Goal: Check status: Check status

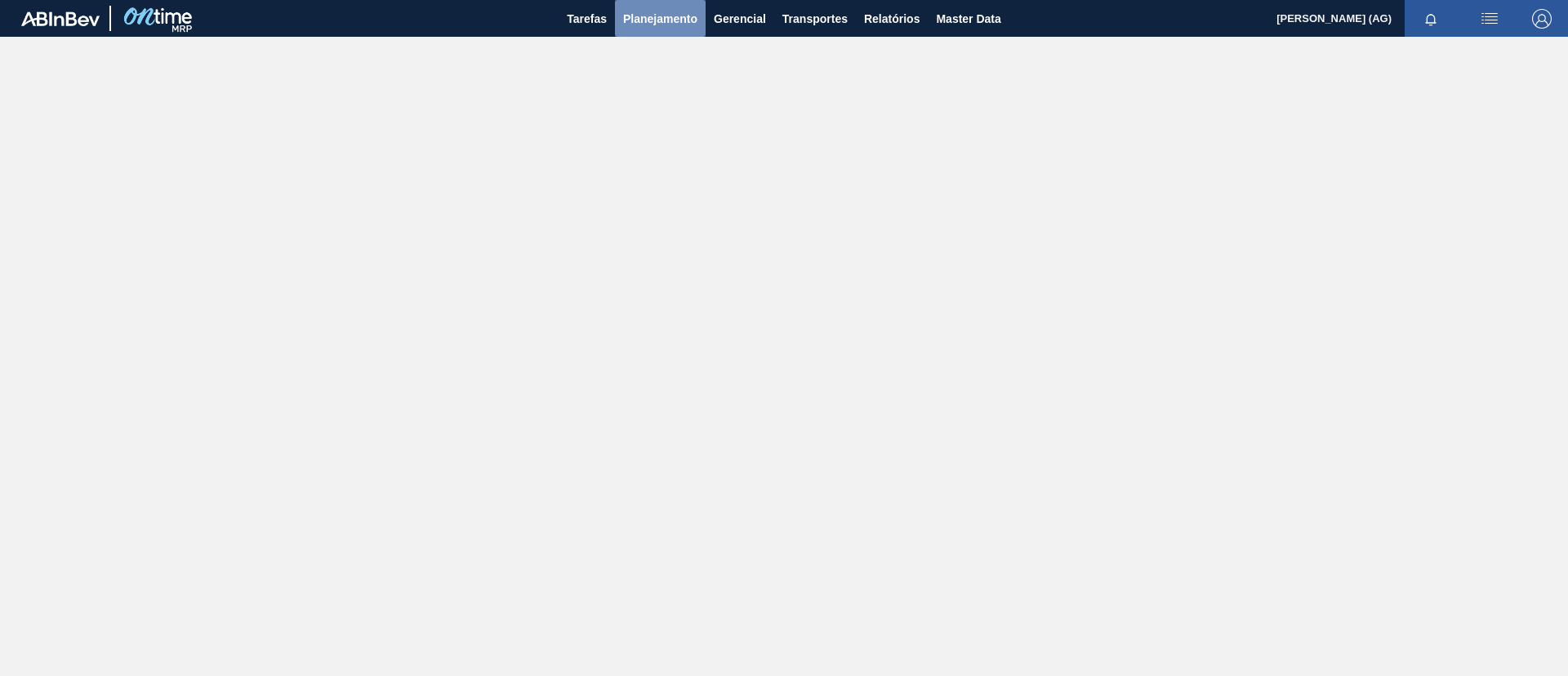
click at [696, 12] on span "Planejamento" at bounding box center [661, 19] width 75 height 20
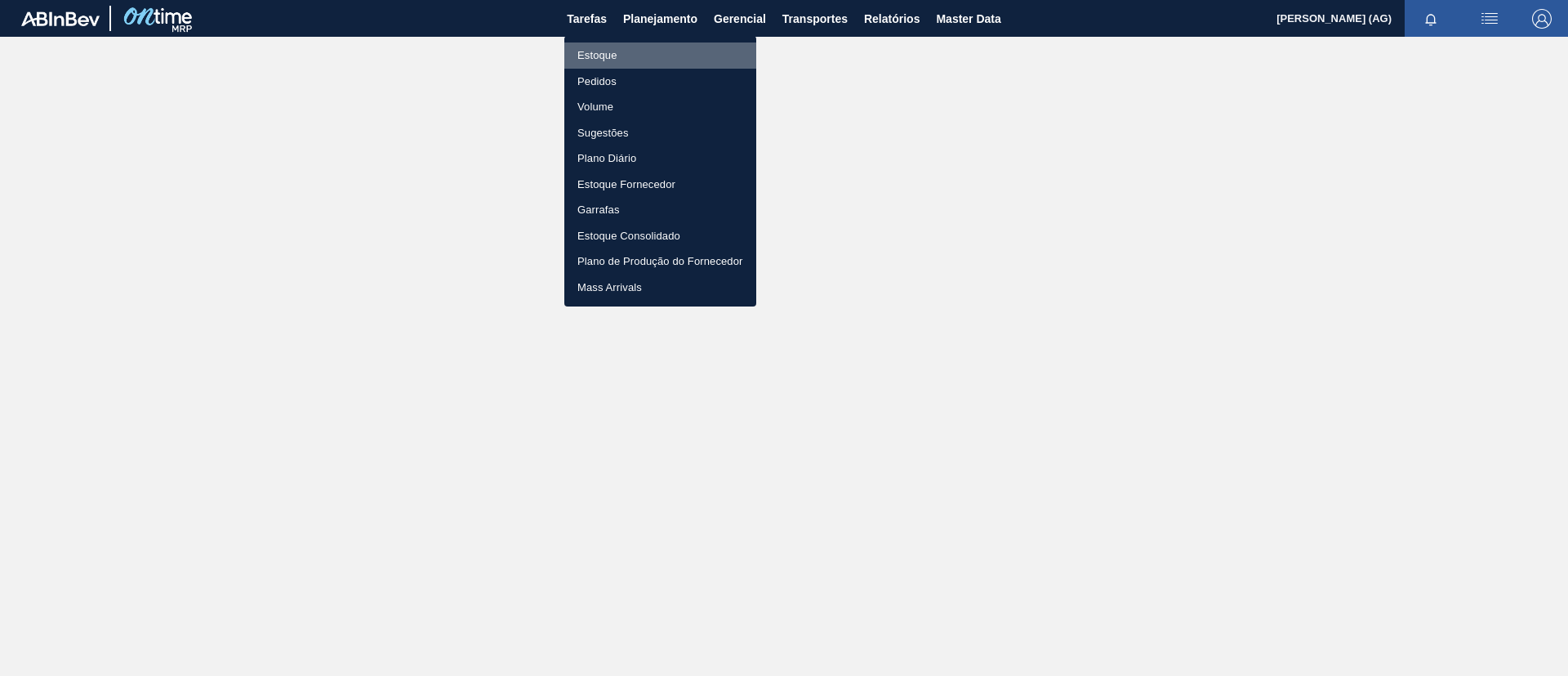
click at [629, 55] on li "Estoque" at bounding box center [660, 55] width 192 height 26
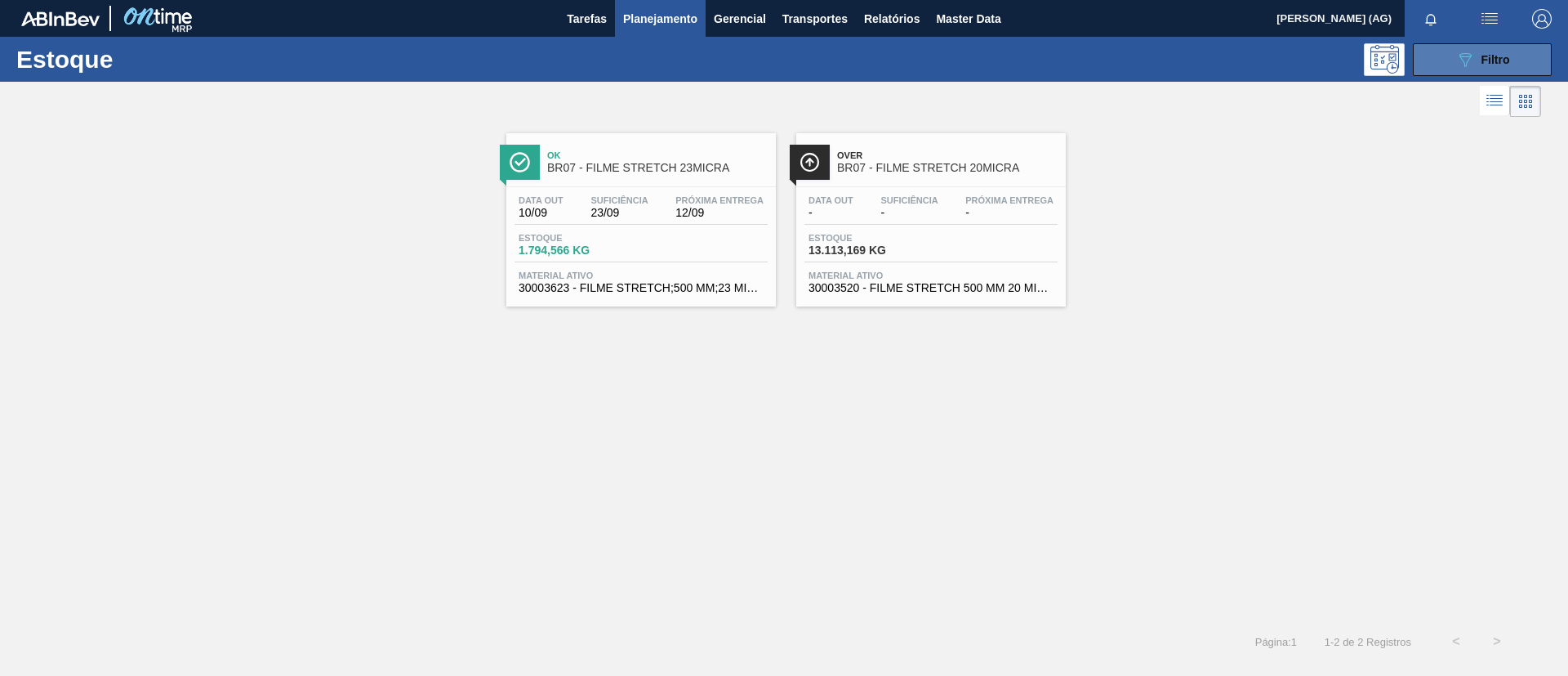
click at [1045, 59] on button "089F7B8B-B2A5-4AFE-B5C0-19BA573D28AC Filtro" at bounding box center [1483, 59] width 139 height 32
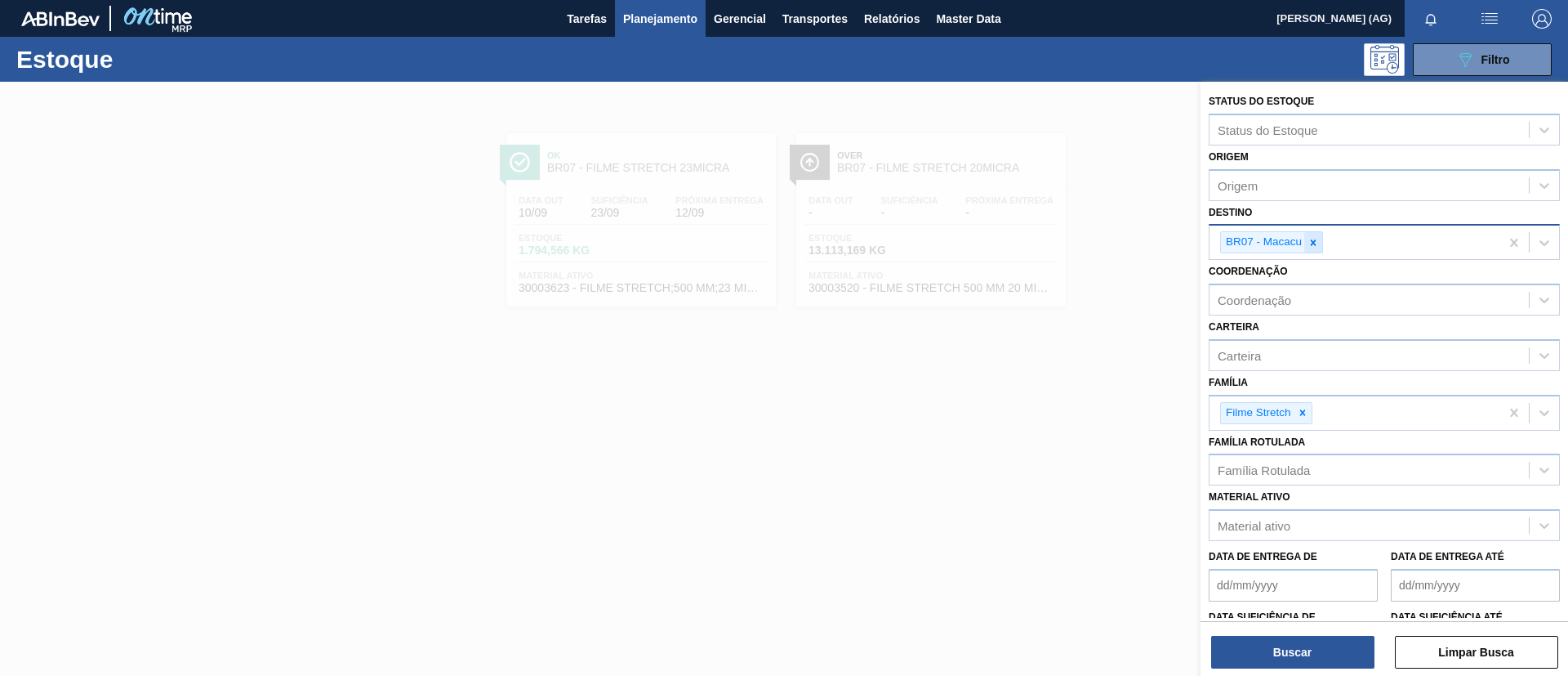
click at [1045, 244] on icon at bounding box center [1314, 242] width 12 height 12
click at [1045, 244] on icon at bounding box center [1313, 242] width 6 height 6
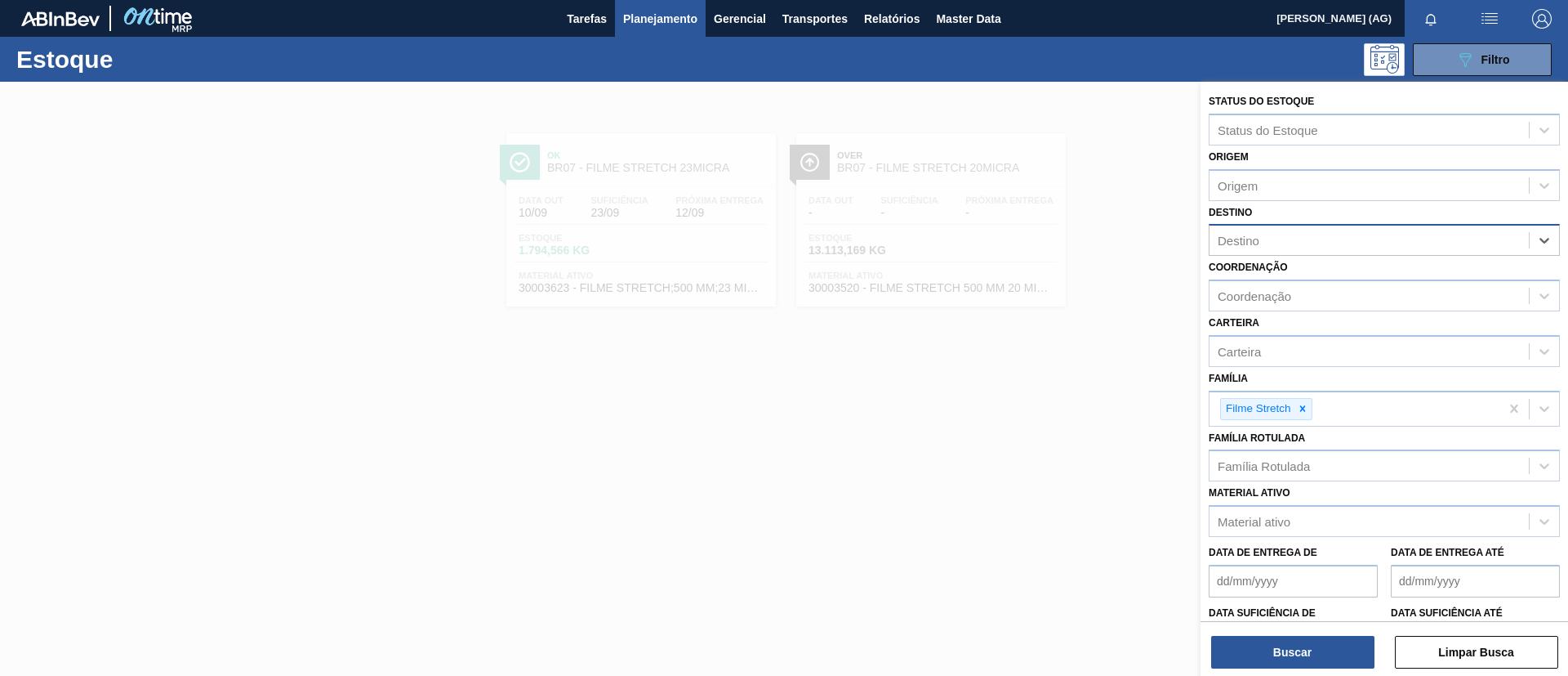
click at [1045, 245] on div "Destino" at bounding box center [1369, 241] width 320 height 24
type input "pont"
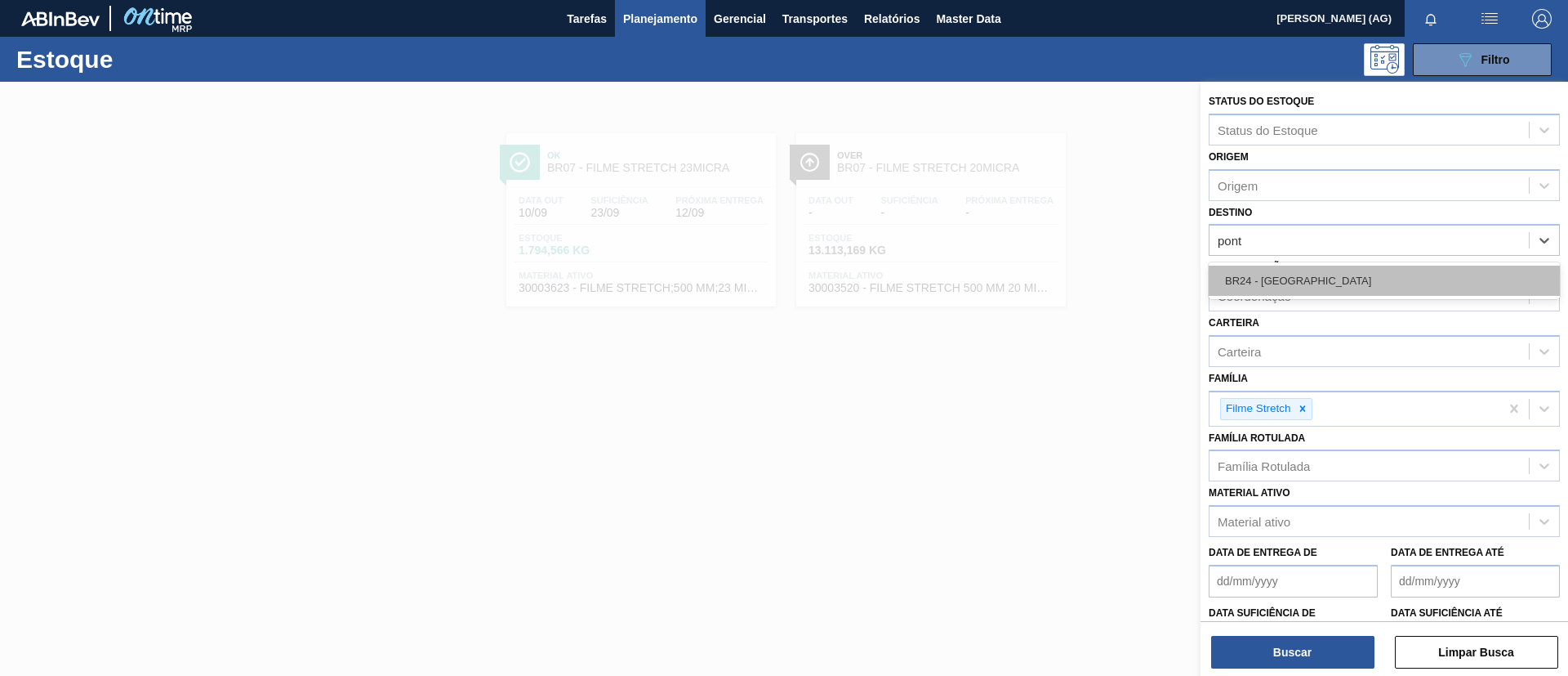
click at [1045, 272] on div "BR24 - [GEOGRAPHIC_DATA]" at bounding box center [1384, 281] width 351 height 30
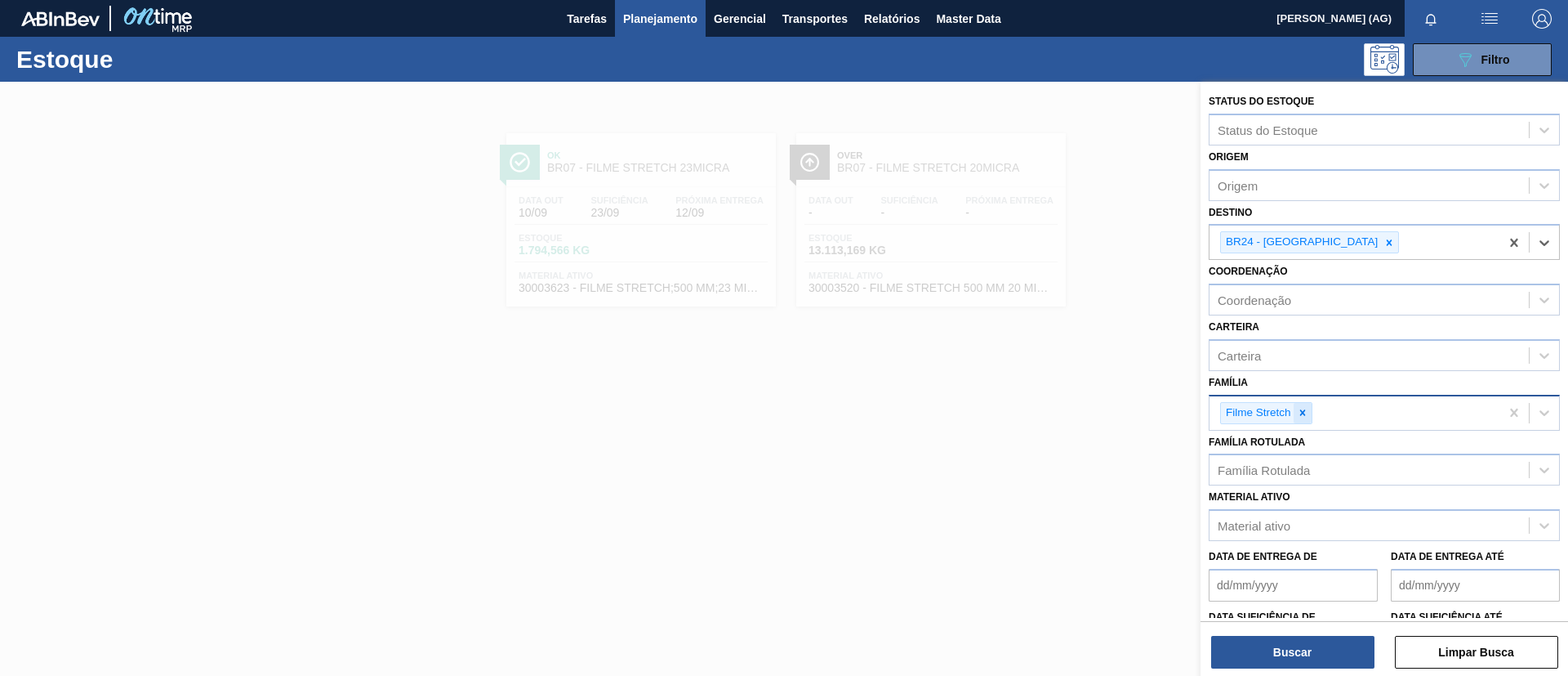
click at [1045, 416] on icon at bounding box center [1303, 413] width 12 height 12
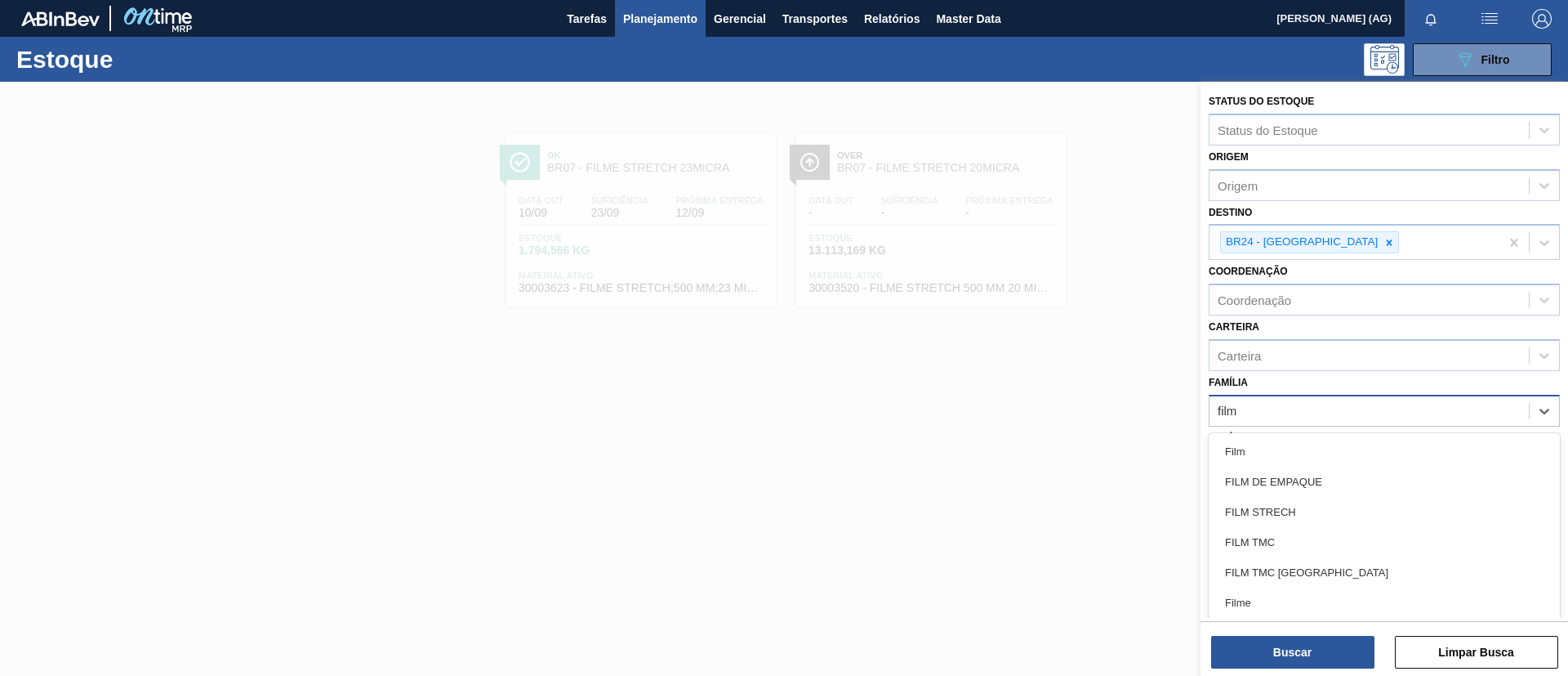
type input "filme"
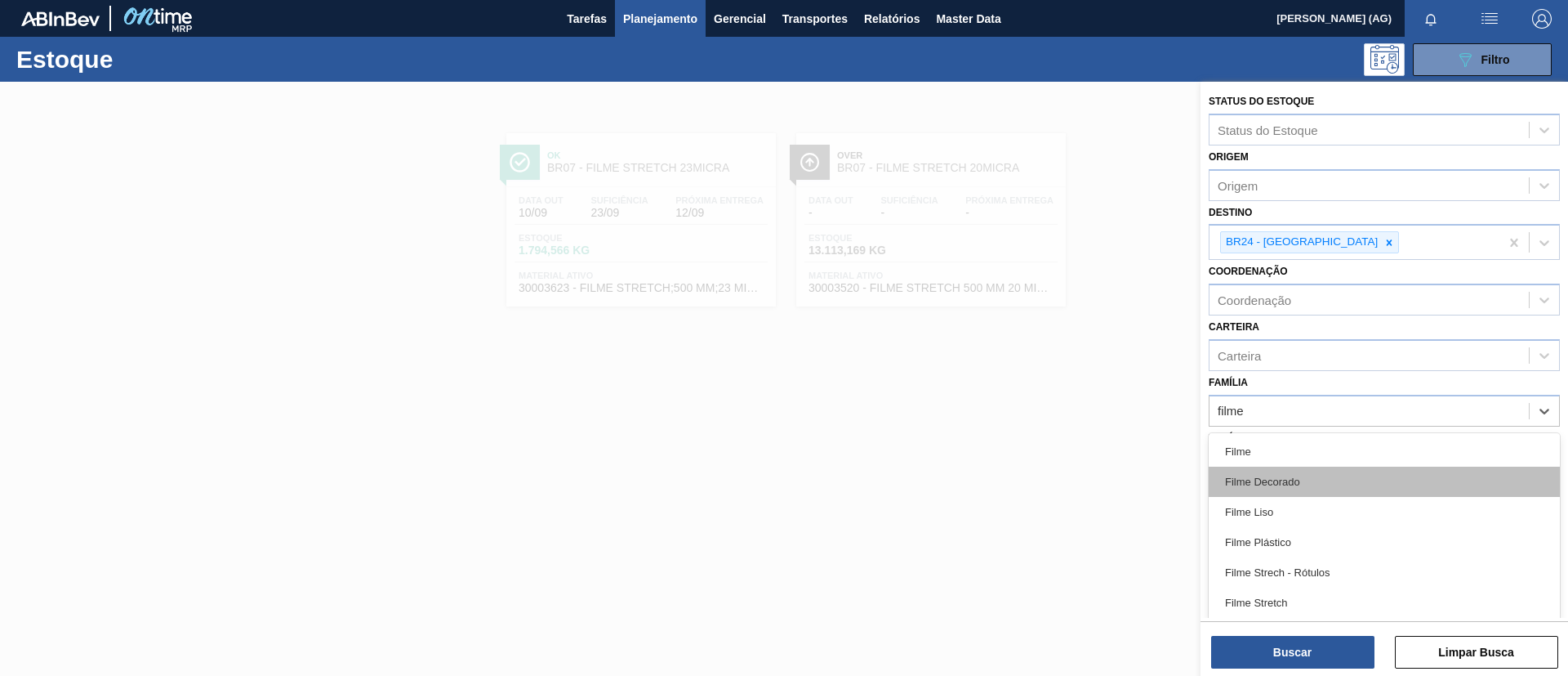
click at [1045, 449] on div "Filme Decorado" at bounding box center [1384, 482] width 351 height 30
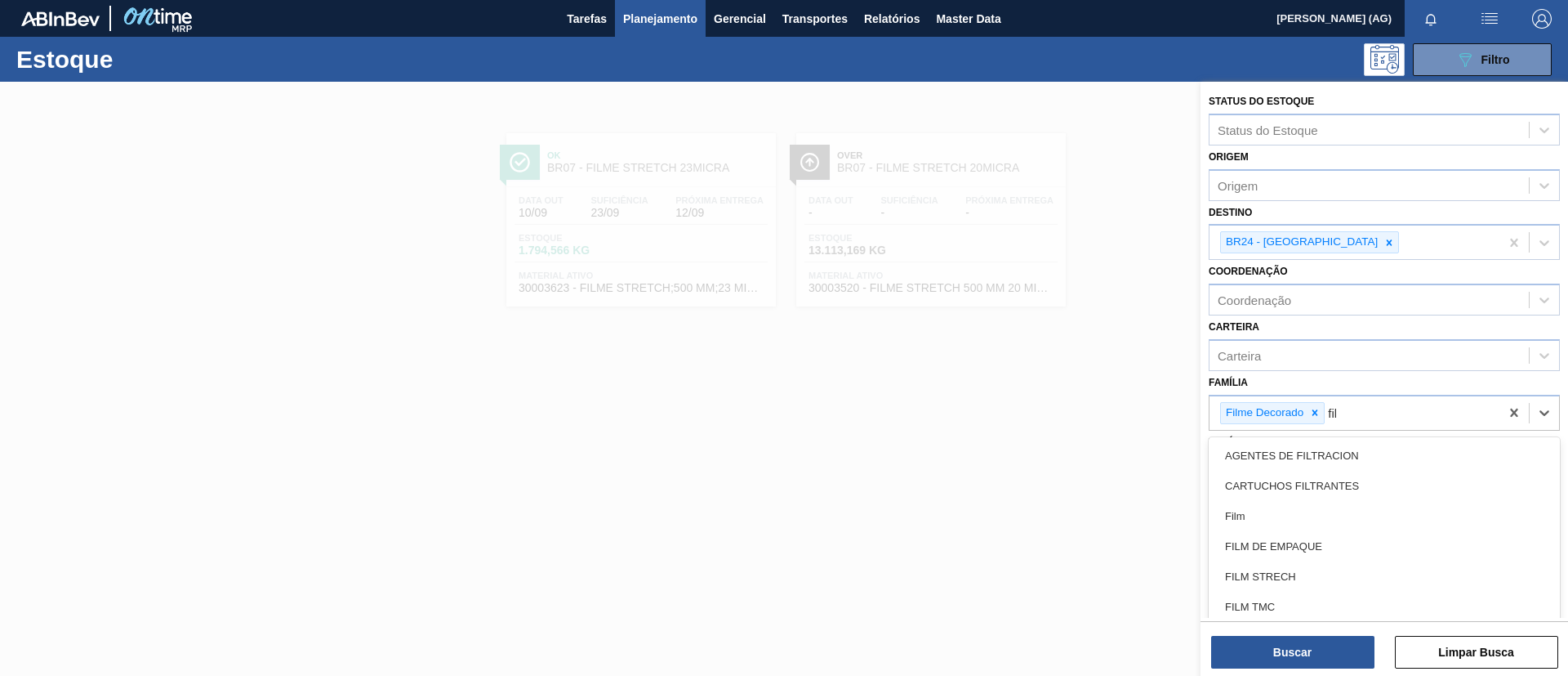
type input "filme"
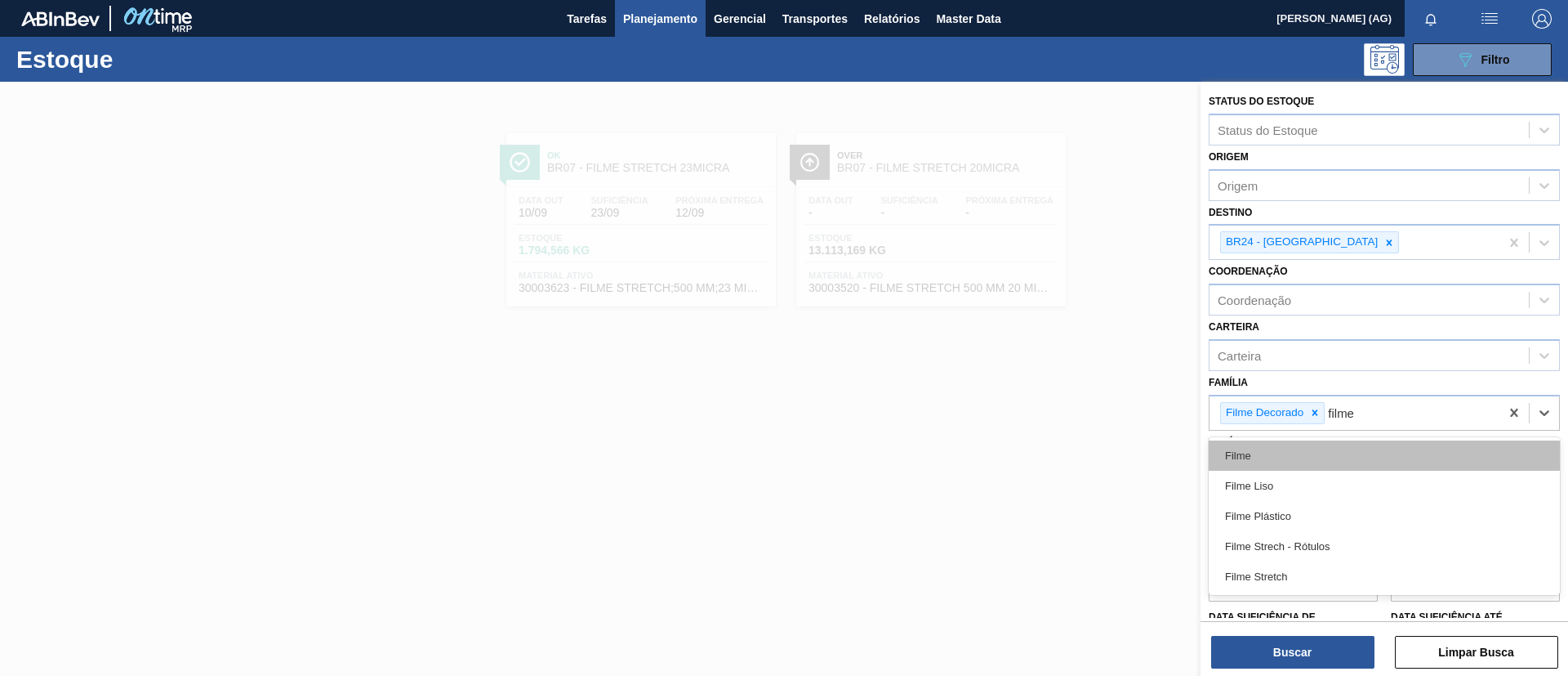
click at [1045, 449] on div "Filme" at bounding box center [1384, 455] width 351 height 30
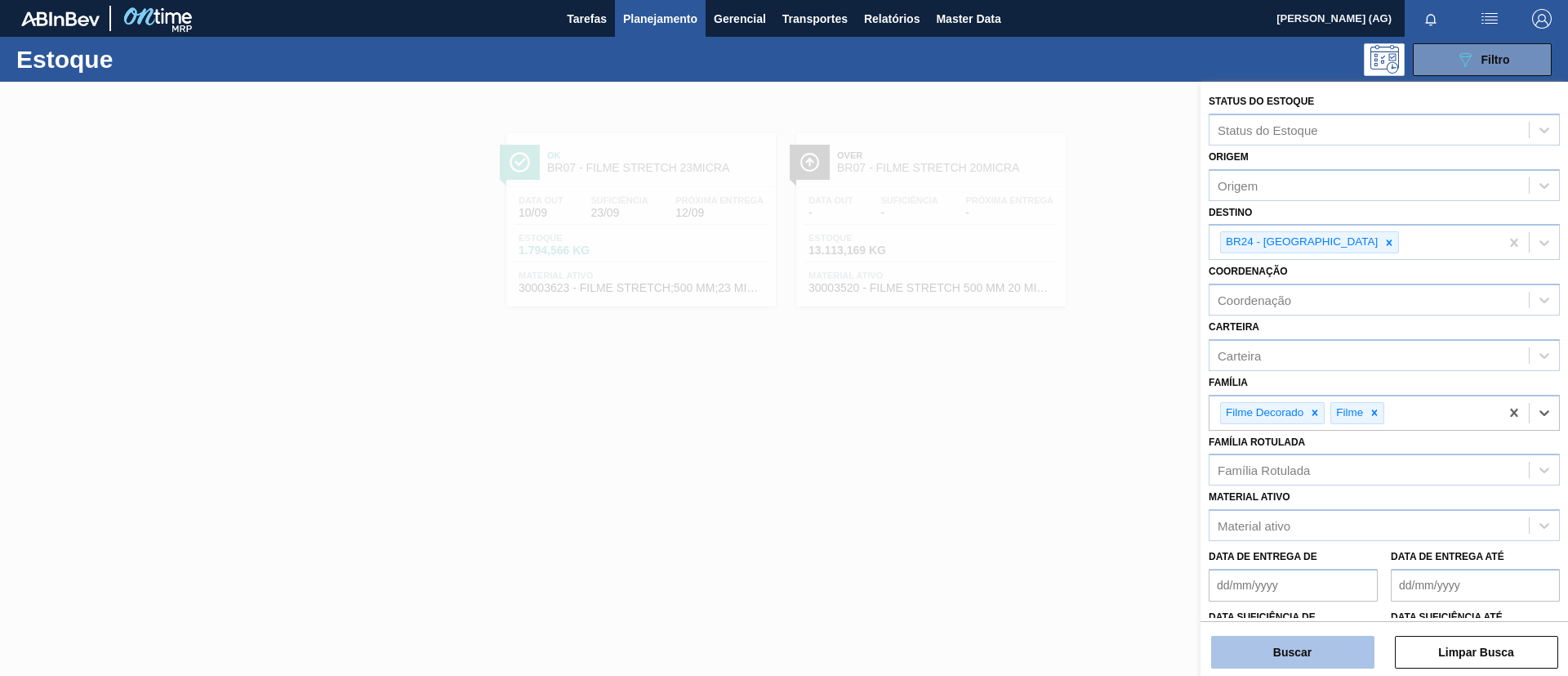
click at [1045, 449] on button "Buscar" at bounding box center [1292, 652] width 164 height 32
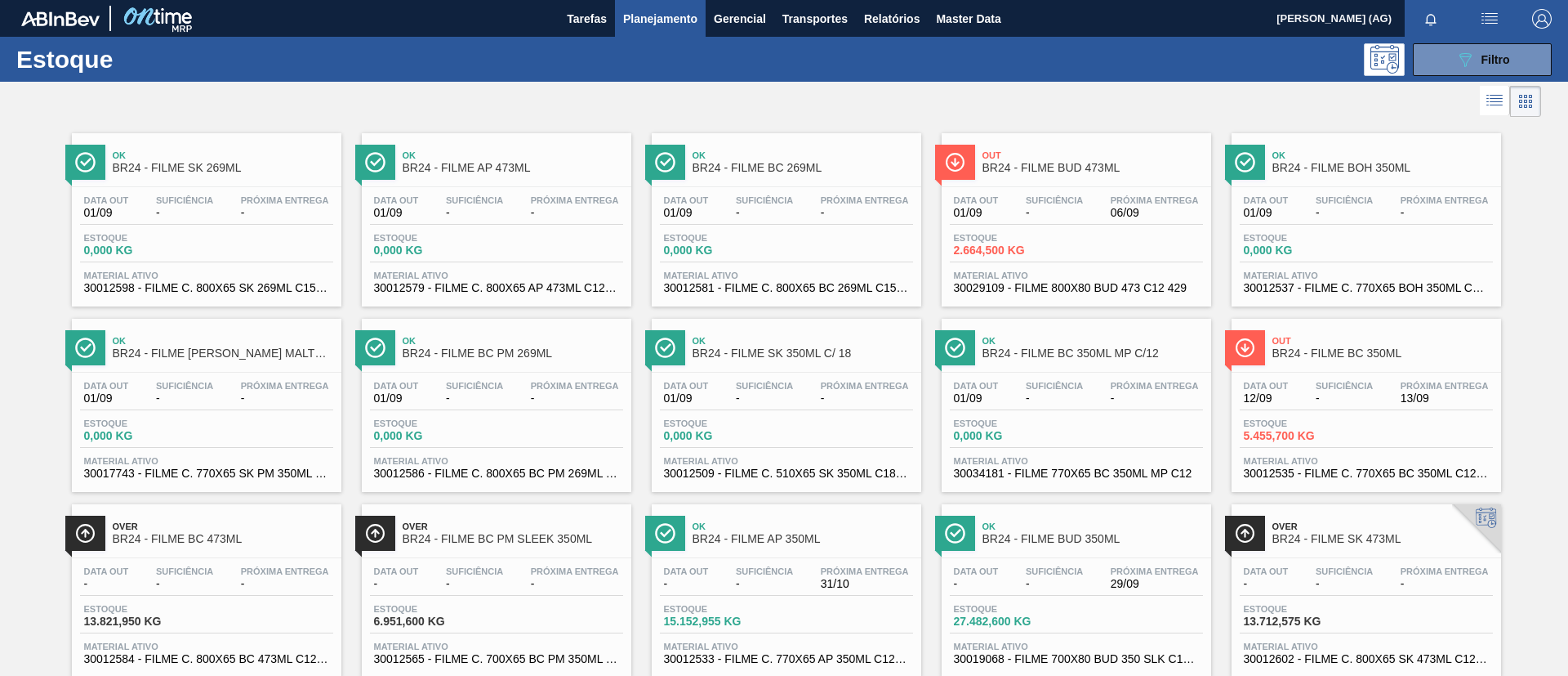
click at [386, 449] on div at bounding box center [375, 533] width 40 height 35
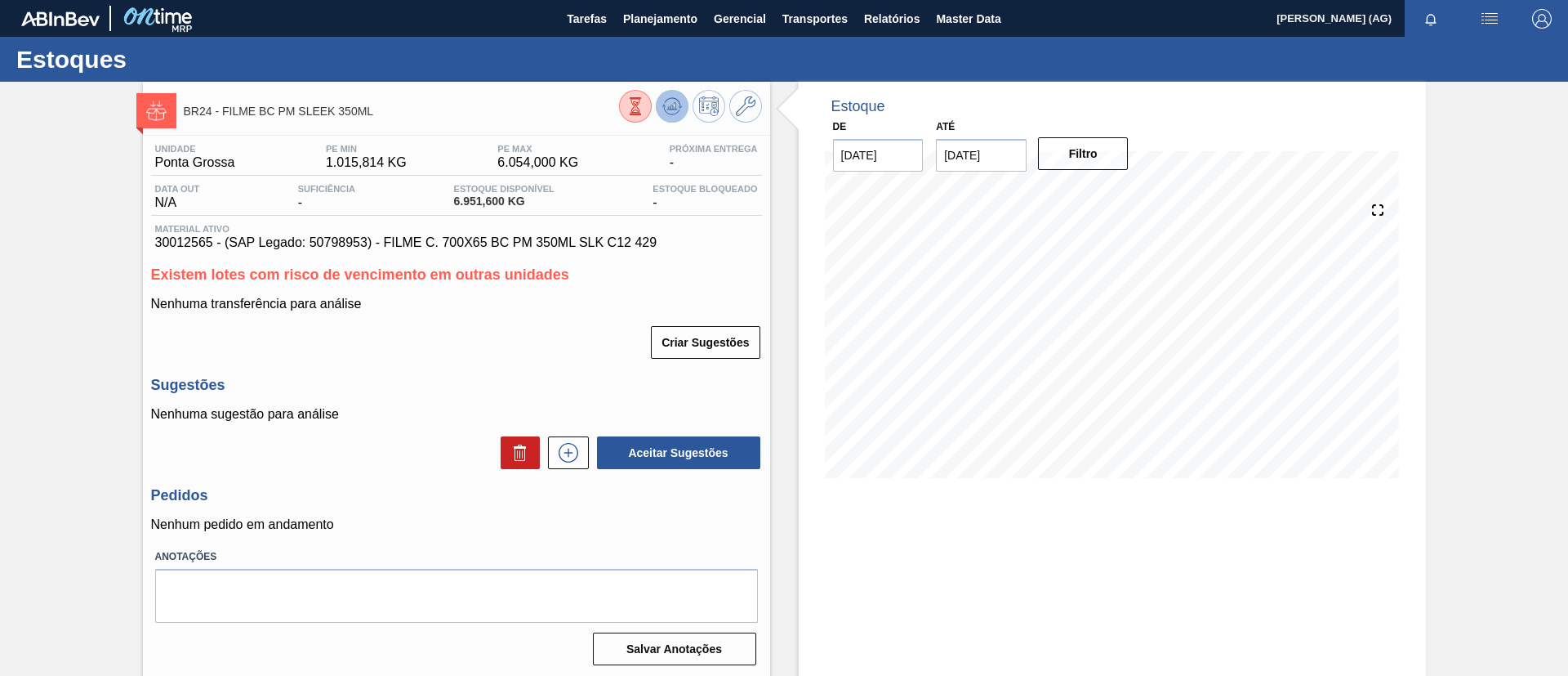
click at [665, 104] on icon at bounding box center [672, 106] width 20 height 20
